Goal: Transaction & Acquisition: Subscribe to service/newsletter

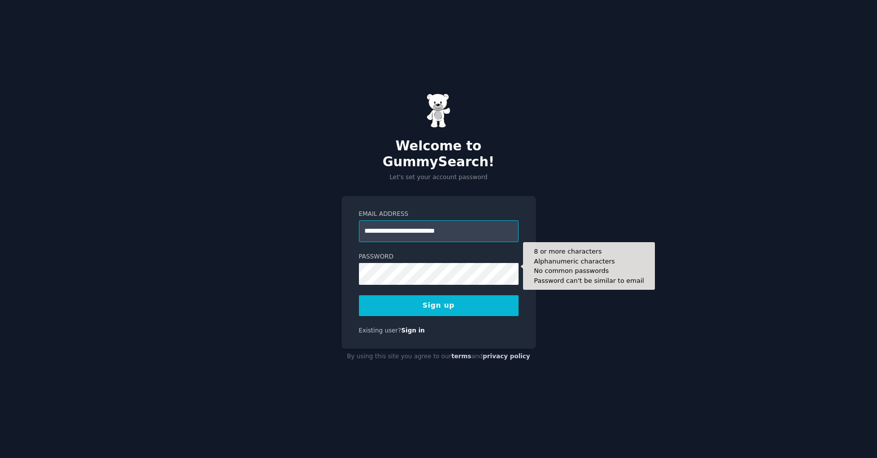
type input "**********"
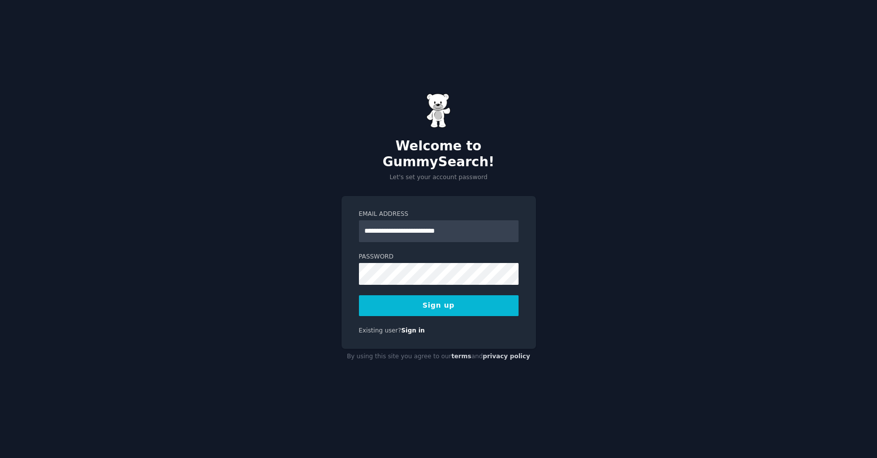
click at [458, 301] on button "Sign up" at bounding box center [439, 305] width 160 height 21
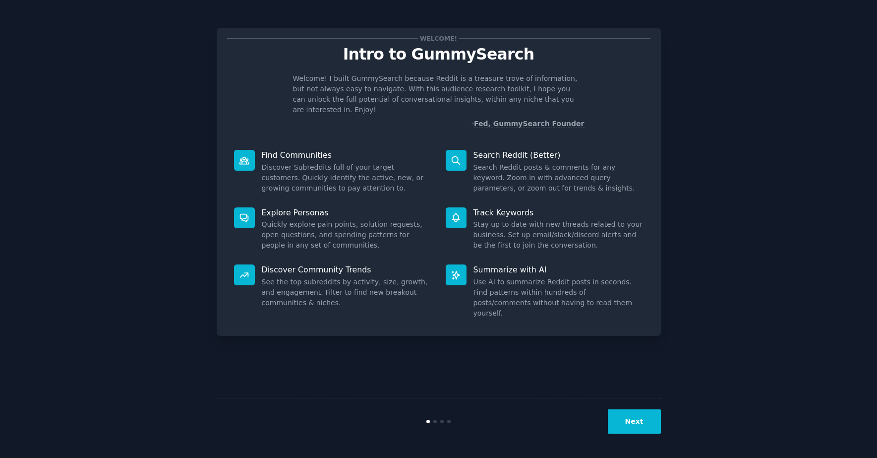
click at [435, 422] on div at bounding box center [434, 420] width 3 height 3
click at [627, 426] on button "Next" at bounding box center [634, 421] width 53 height 24
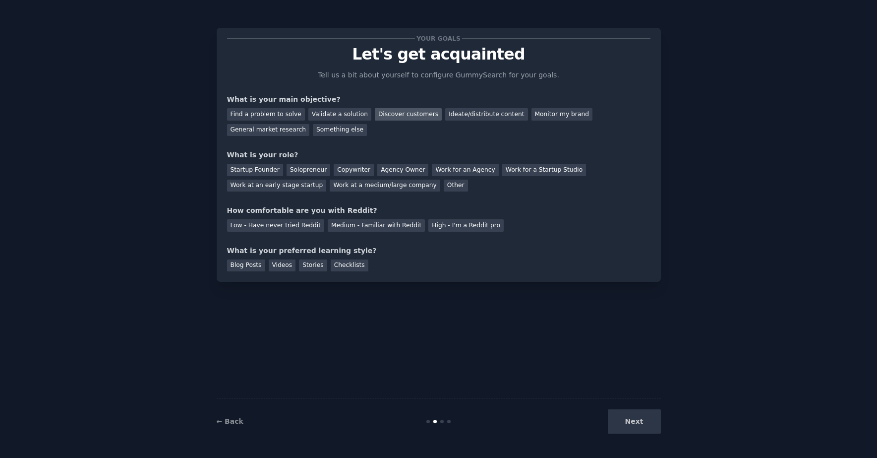
click at [397, 115] on div "Discover customers" at bounding box center [408, 114] width 67 height 12
click at [459, 117] on div "Ideate/distribute content" at bounding box center [486, 114] width 82 height 12
click at [391, 116] on div "Discover customers" at bounding box center [408, 114] width 67 height 12
click at [270, 134] on div "General market research" at bounding box center [268, 130] width 83 height 12
click at [286, 187] on div "Work at an early stage startup" at bounding box center [277, 185] width 100 height 12
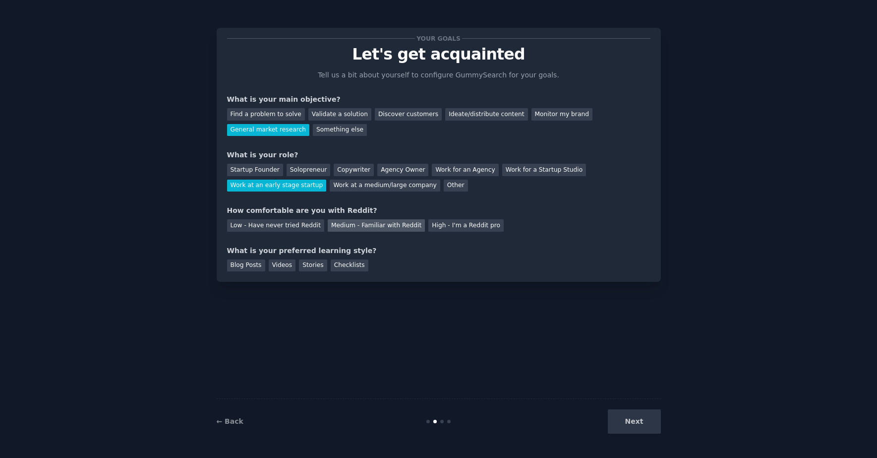
click at [333, 226] on div "Medium - Familiar with Reddit" at bounding box center [376, 225] width 97 height 12
click at [259, 265] on div "Blog Posts" at bounding box center [246, 265] width 38 height 12
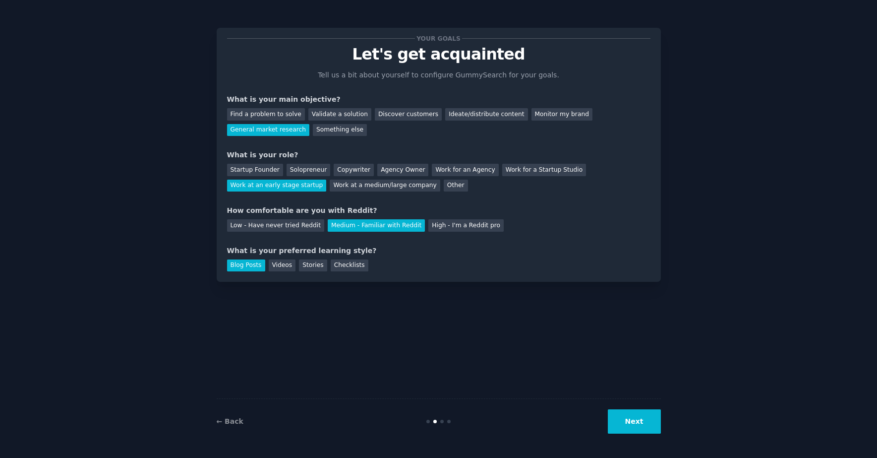
drag, startPoint x: 645, startPoint y: 422, endPoint x: 640, endPoint y: 416, distance: 8.1
click at [645, 421] on button "Next" at bounding box center [634, 421] width 53 height 24
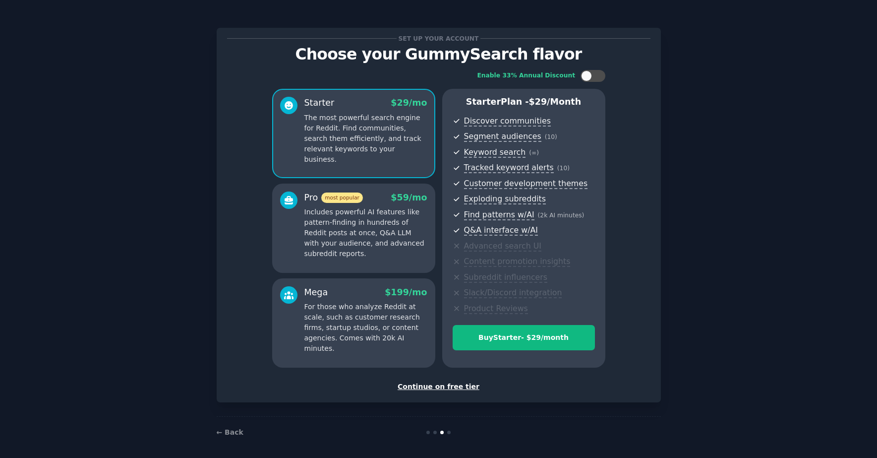
click at [439, 383] on div "Continue on free tier" at bounding box center [438, 386] width 423 height 10
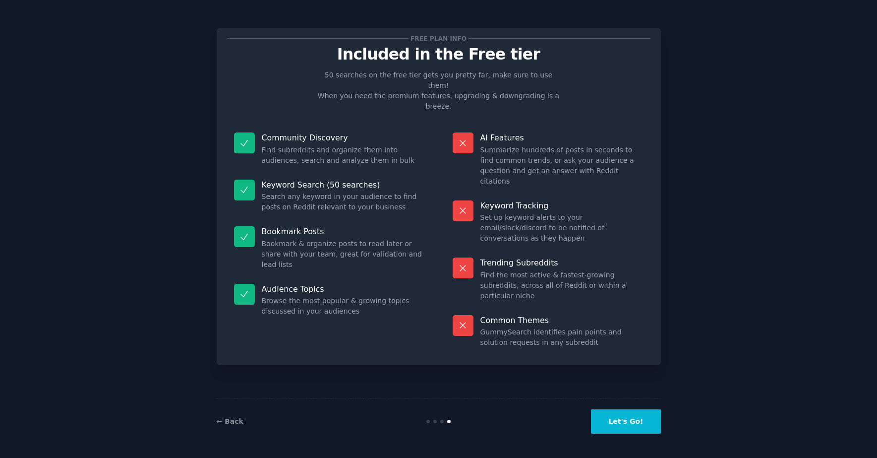
click at [638, 418] on button "Let's Go!" at bounding box center [625, 421] width 69 height 24
